Goal: Register for event/course

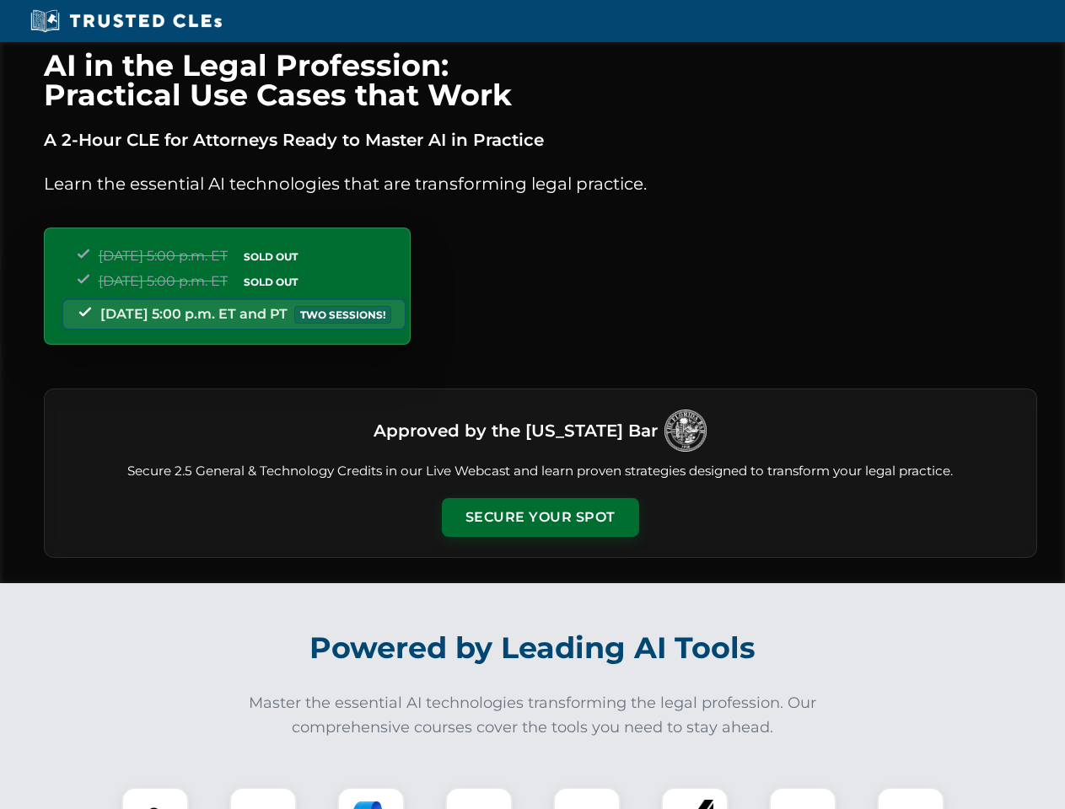
click at [540, 518] on button "Secure Your Spot" at bounding box center [540, 517] width 197 height 39
click at [155, 799] on img at bounding box center [155, 821] width 49 height 49
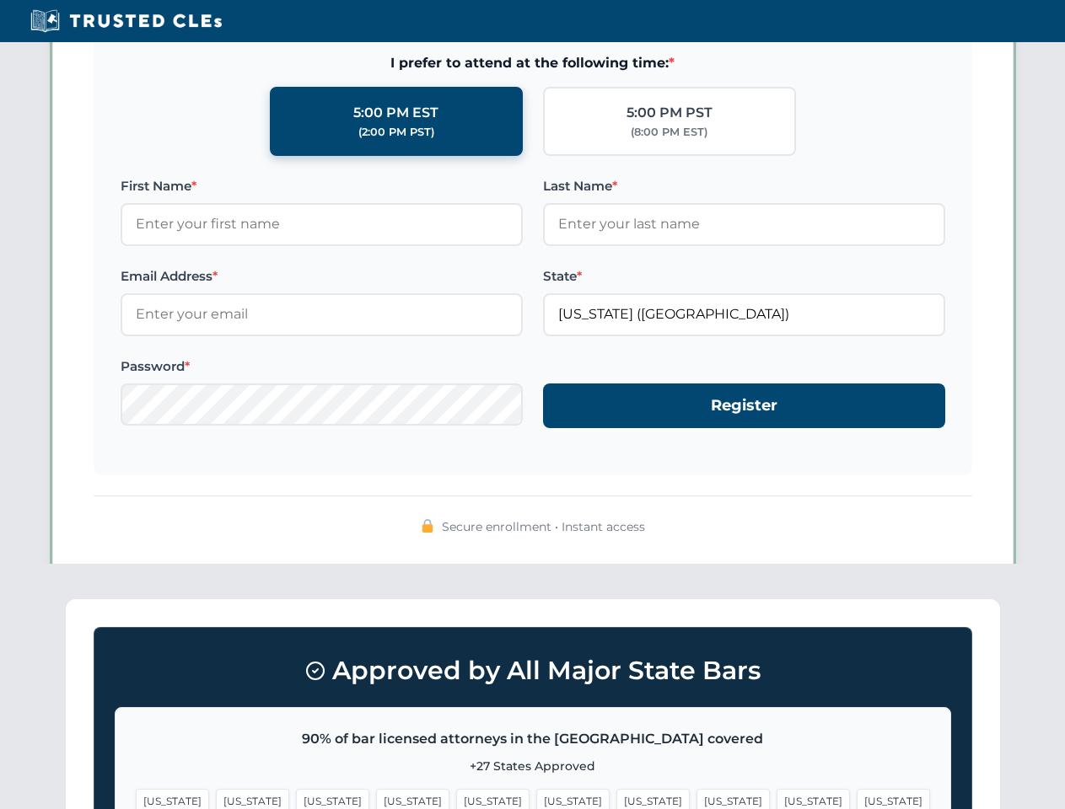
click at [616, 799] on span "[US_STATE]" at bounding box center [652, 801] width 73 height 24
click at [777, 799] on span "[US_STATE]" at bounding box center [813, 801] width 73 height 24
